Goal: Transaction & Acquisition: Obtain resource

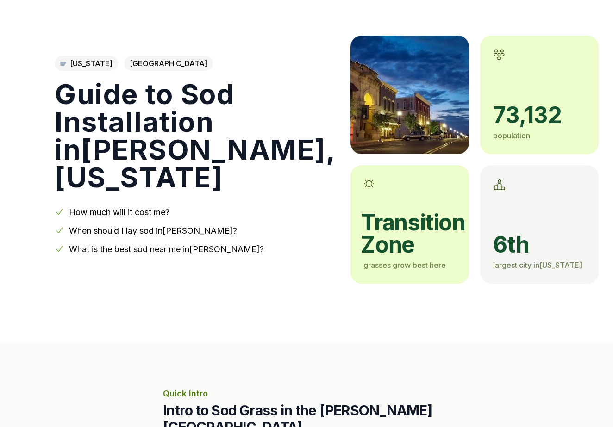
scroll to position [57, 0]
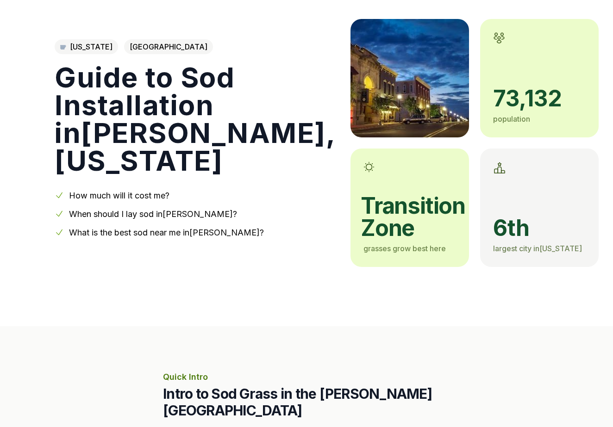
click at [151, 195] on link "How much will it cost me?" at bounding box center [119, 196] width 100 height 10
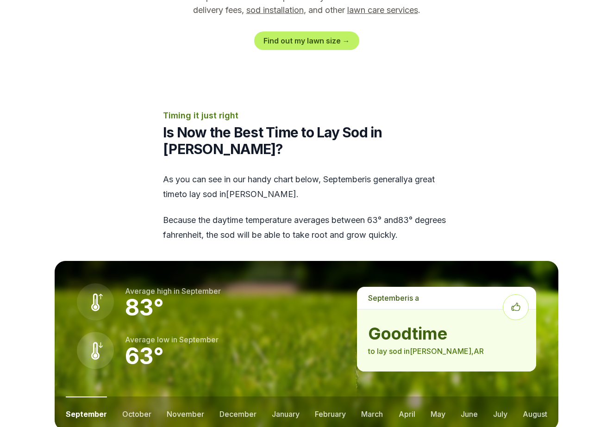
scroll to position [1069, 0]
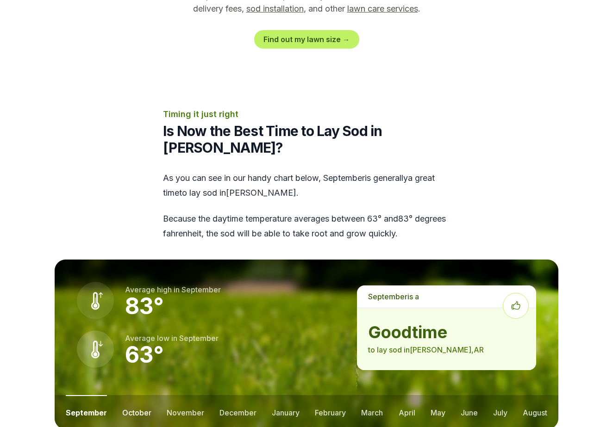
click at [138, 395] on button "october" at bounding box center [136, 412] width 29 height 34
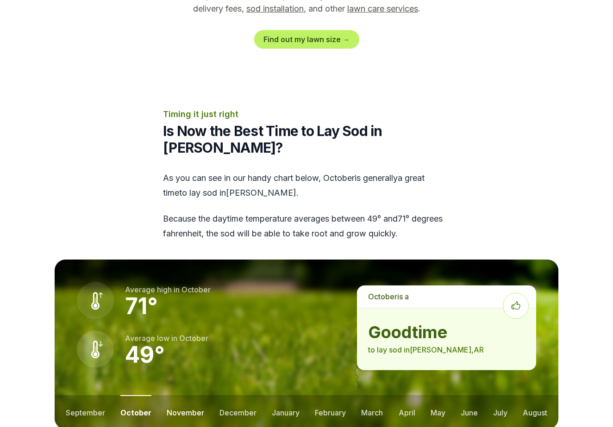
click at [180, 395] on button "november" at bounding box center [186, 412] width 38 height 34
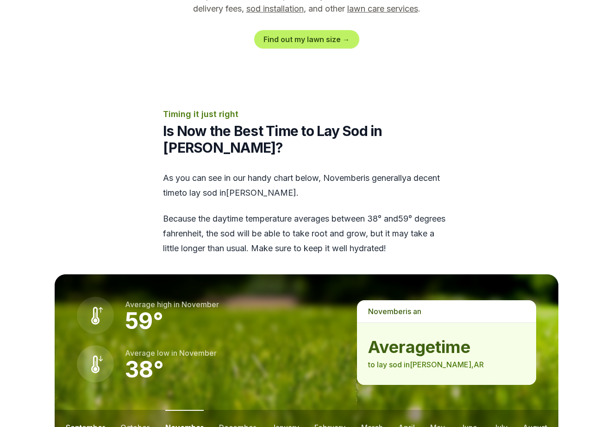
click at [89, 410] on button "september" at bounding box center [85, 427] width 39 height 34
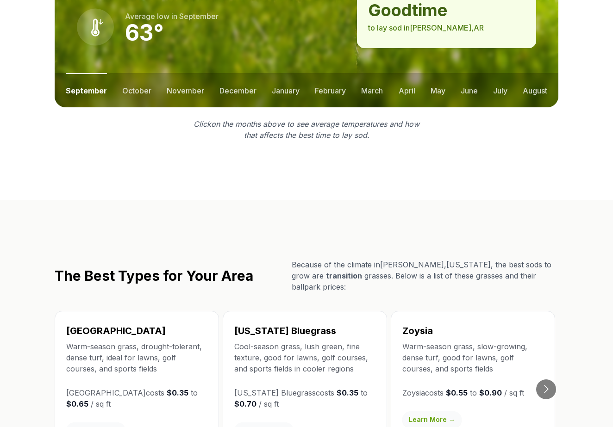
scroll to position [1387, 0]
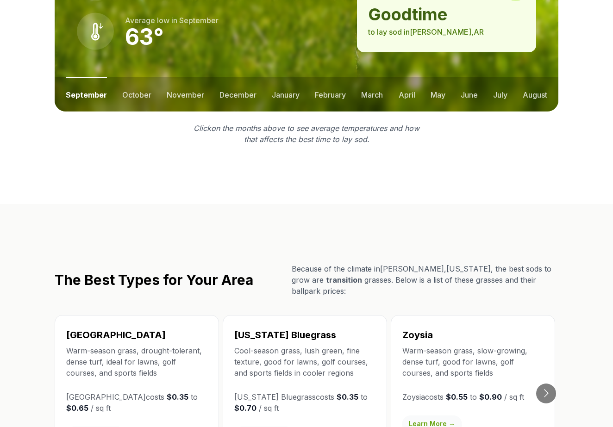
click at [88, 427] on link "Learn More →" at bounding box center [95, 435] width 59 height 17
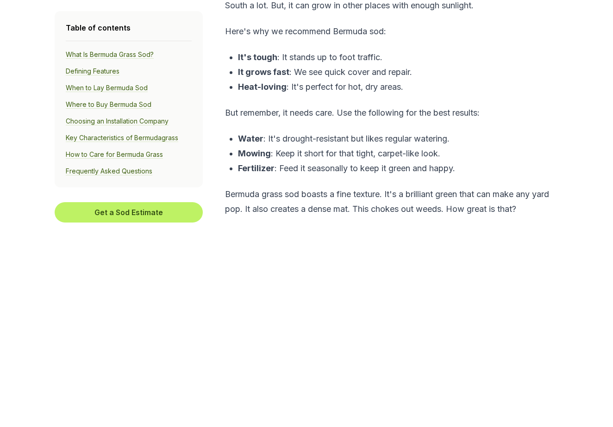
scroll to position [482, 0]
click at [111, 212] on button "Get a Sod Estimate" at bounding box center [129, 212] width 148 height 20
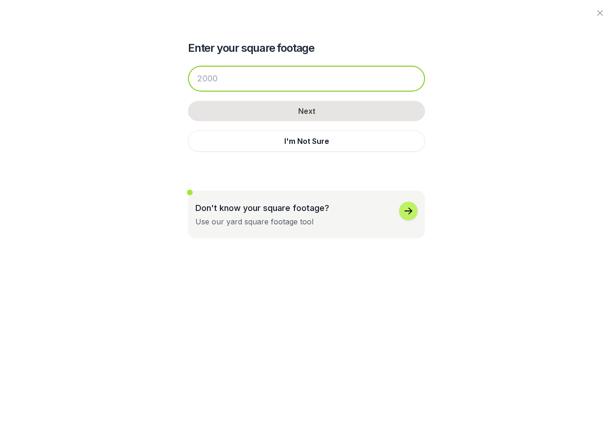
click at [244, 81] on input "number" at bounding box center [306, 79] width 237 height 26
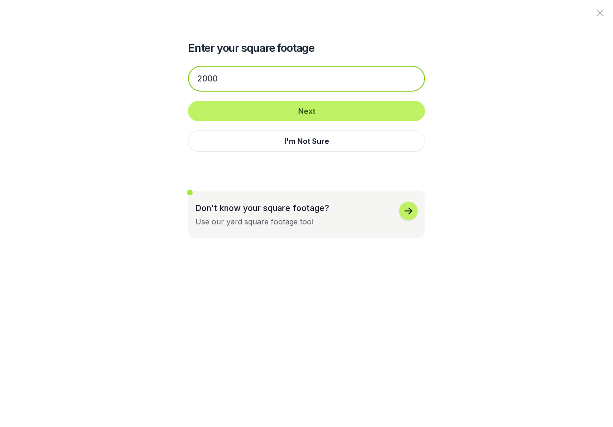
click at [204, 77] on input "2000" at bounding box center [306, 79] width 237 height 26
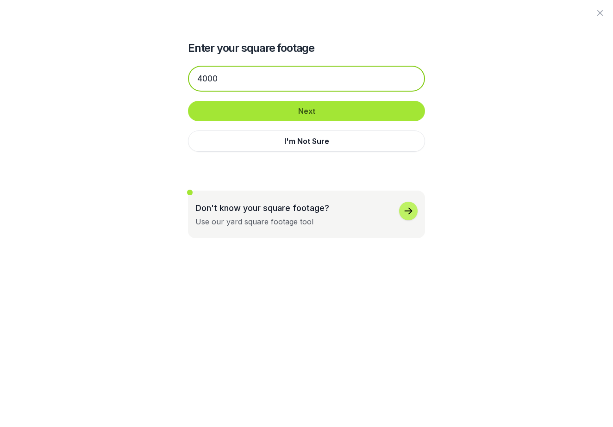
type input "4000"
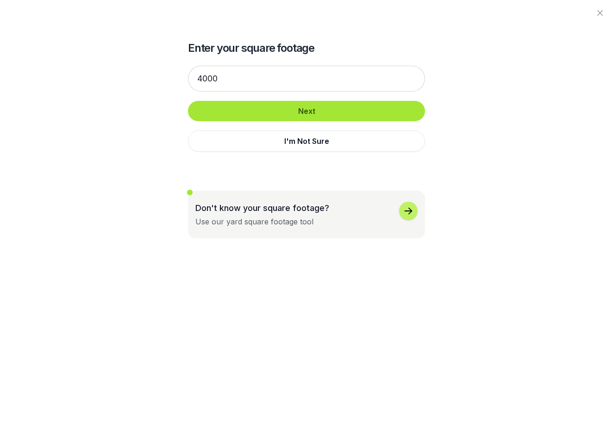
click at [317, 109] on button "Next" at bounding box center [306, 111] width 237 height 20
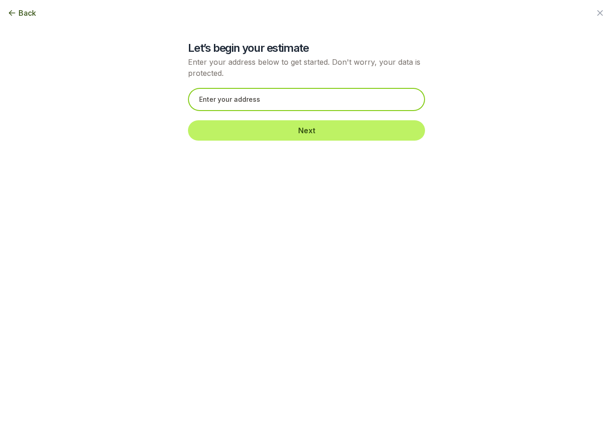
click at [288, 96] on input "text" at bounding box center [306, 99] width 237 height 23
click at [317, 97] on input "[GEOGRAPHIC_DATA], [GEOGRAPHIC_DATA], [GEOGRAPHIC_DATA]" at bounding box center [306, 99] width 237 height 23
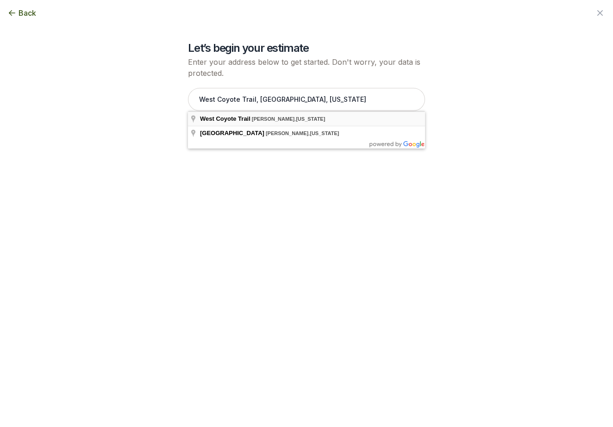
type input "West Coyote Trail, [GEOGRAPHIC_DATA], [US_STATE]"
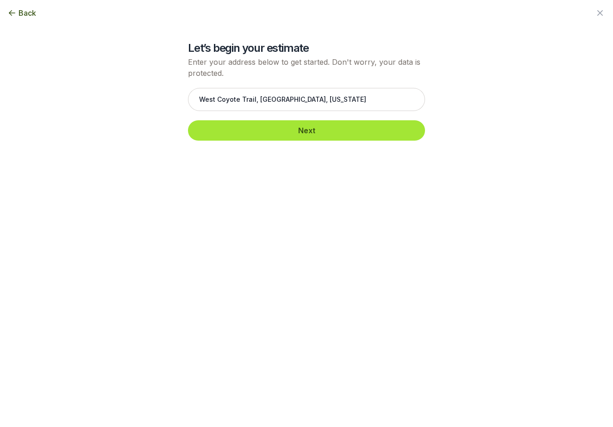
click at [314, 126] on button "Next" at bounding box center [306, 130] width 237 height 20
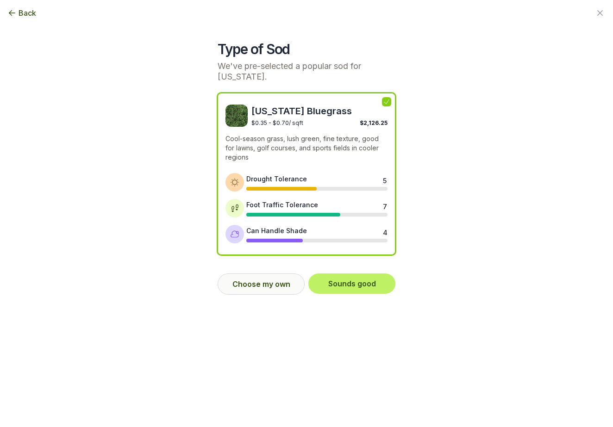
click at [254, 284] on button "Choose my own" at bounding box center [261, 284] width 87 height 21
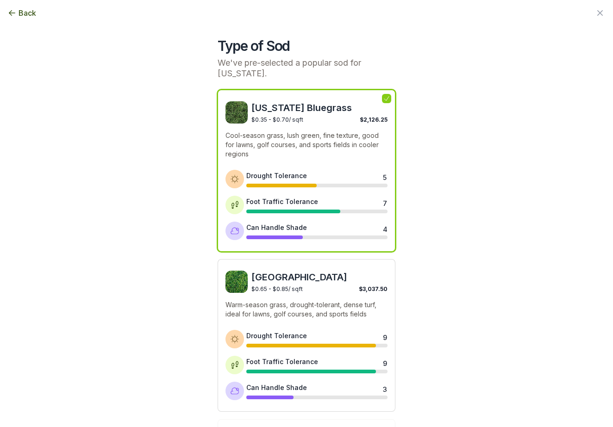
scroll to position [2, 0]
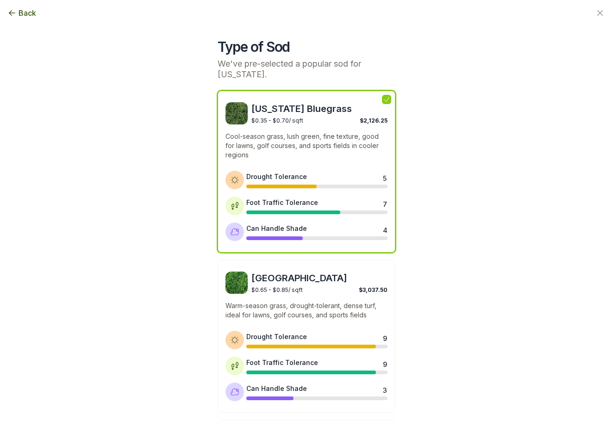
click at [21, 15] on span "Back" at bounding box center [28, 12] width 18 height 11
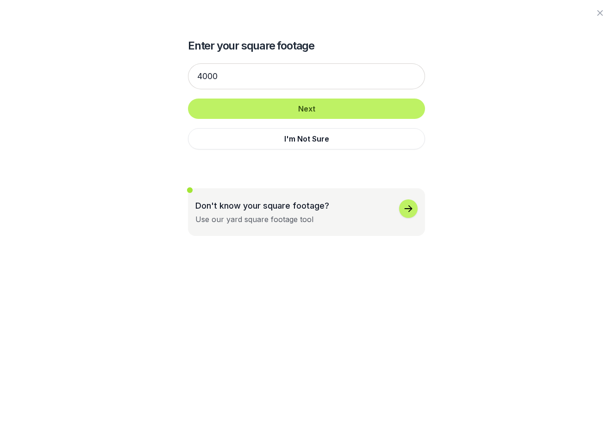
click at [403, 208] on icon "button" at bounding box center [408, 208] width 11 height 11
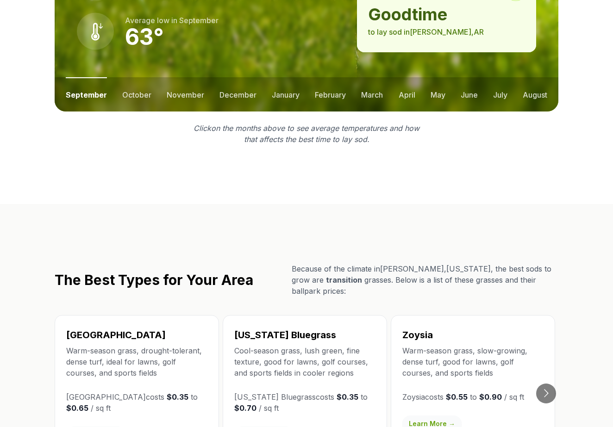
scroll to position [793, 0]
